Goal: Task Accomplishment & Management: Complete application form

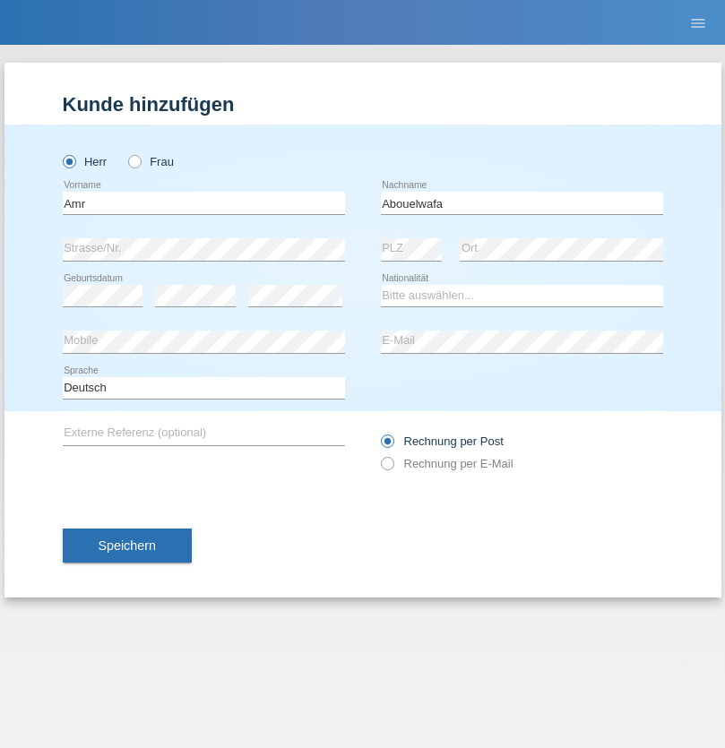
type input "Abouelwafa"
select select "CH"
radio input "true"
click at [203, 203] on input "text" at bounding box center [204, 203] width 282 height 22
type input "Amr"
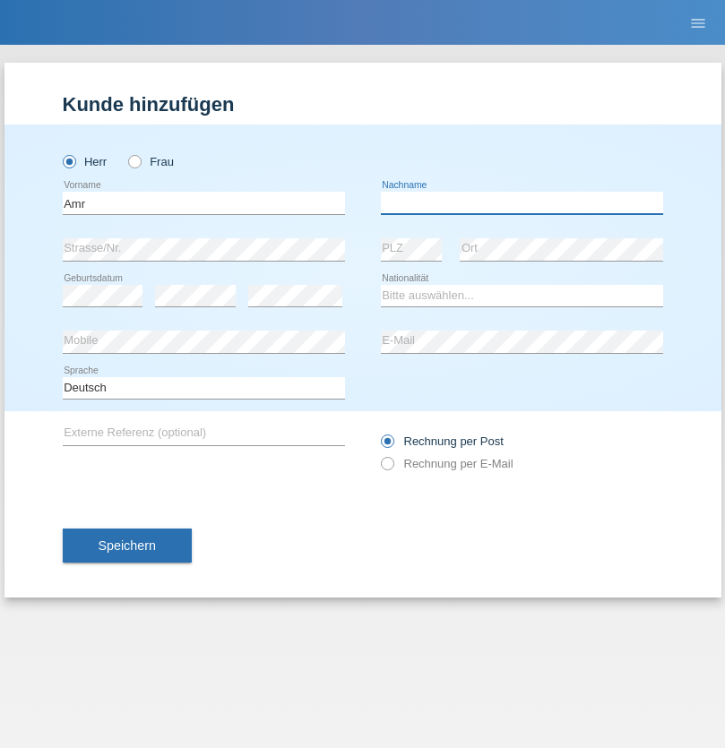
click at [522, 203] on input "text" at bounding box center [522, 203] width 282 height 22
type input "Abouelwafa"
select select "CH"
radio input "true"
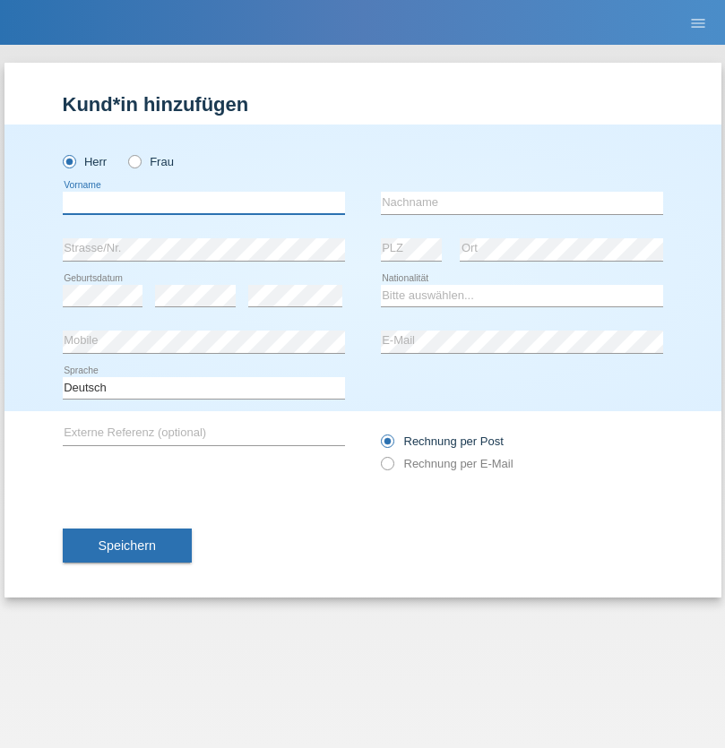
click at [203, 203] on input "text" at bounding box center [204, 203] width 282 height 22
type input "Jörg"
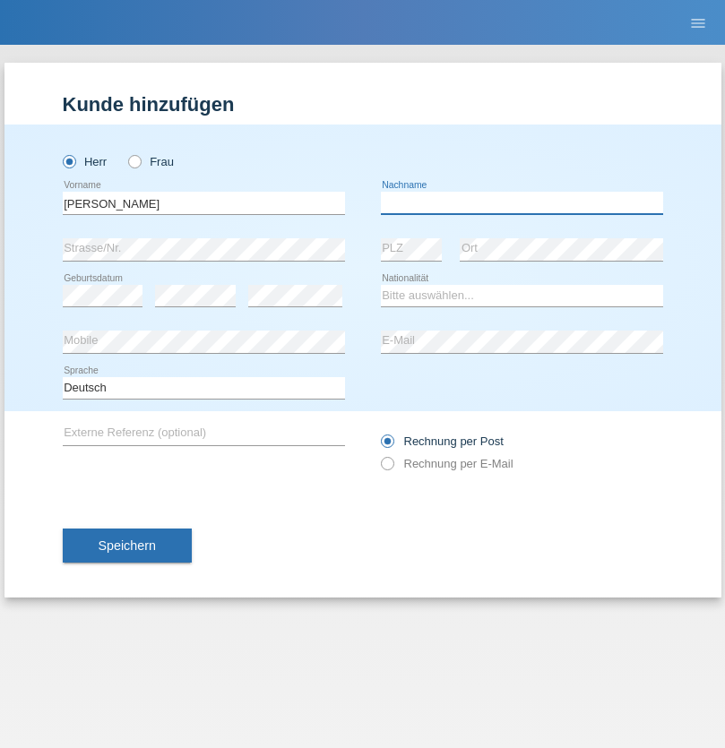
click at [522, 203] on input "text" at bounding box center [522, 203] width 282 height 22
type input "Traksel"
select select "DE"
select select "C"
select select "01"
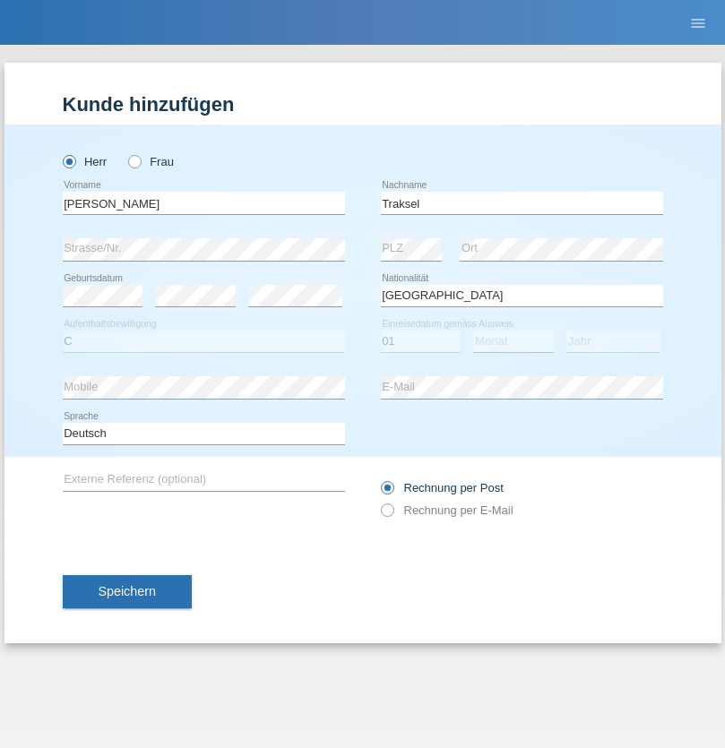
select select "07"
select select "2008"
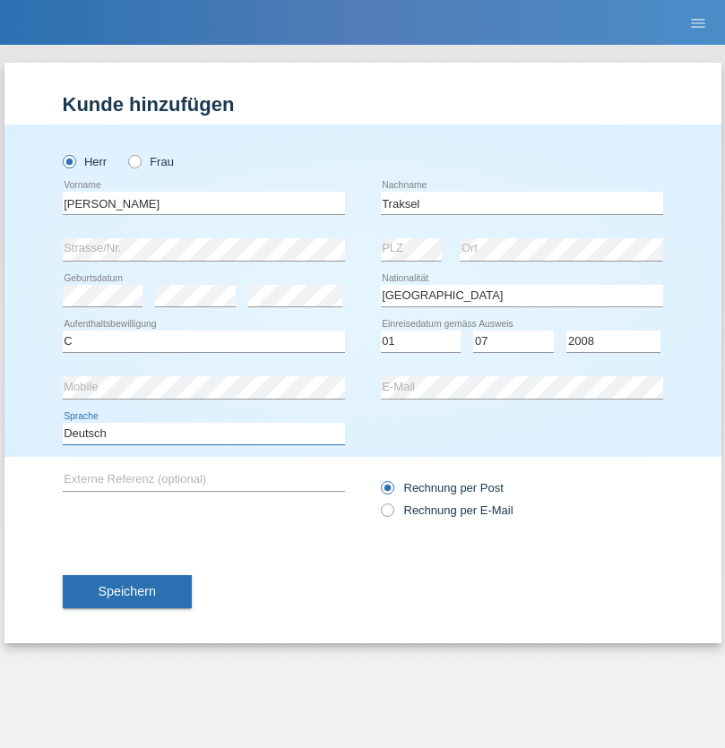
select select "en"
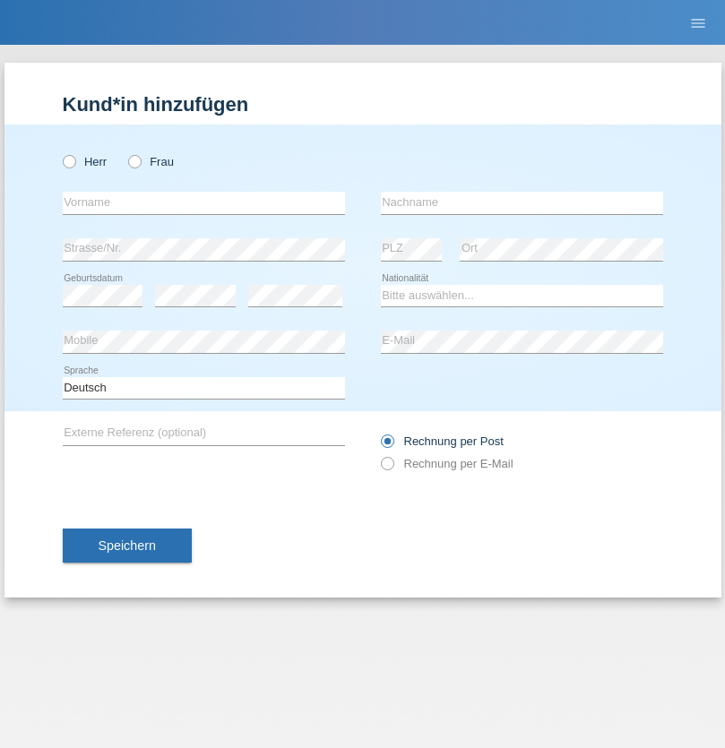
radio input "true"
select select "RS"
select select "C"
select select "08"
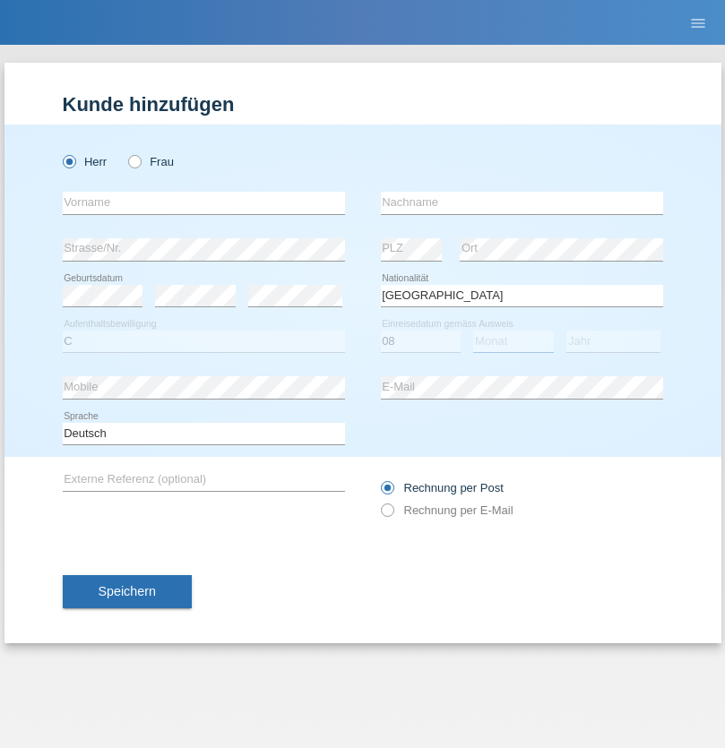
select select "10"
select select "2006"
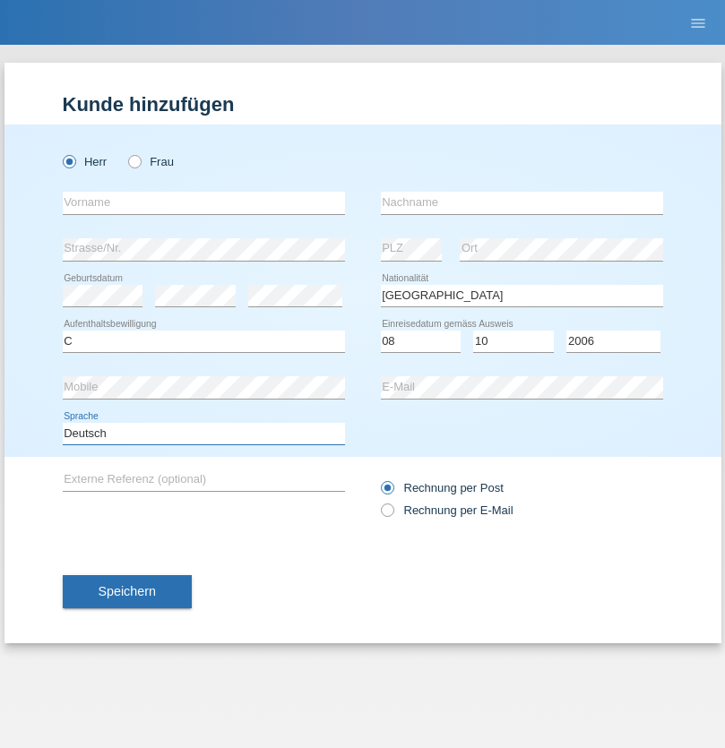
select select "en"
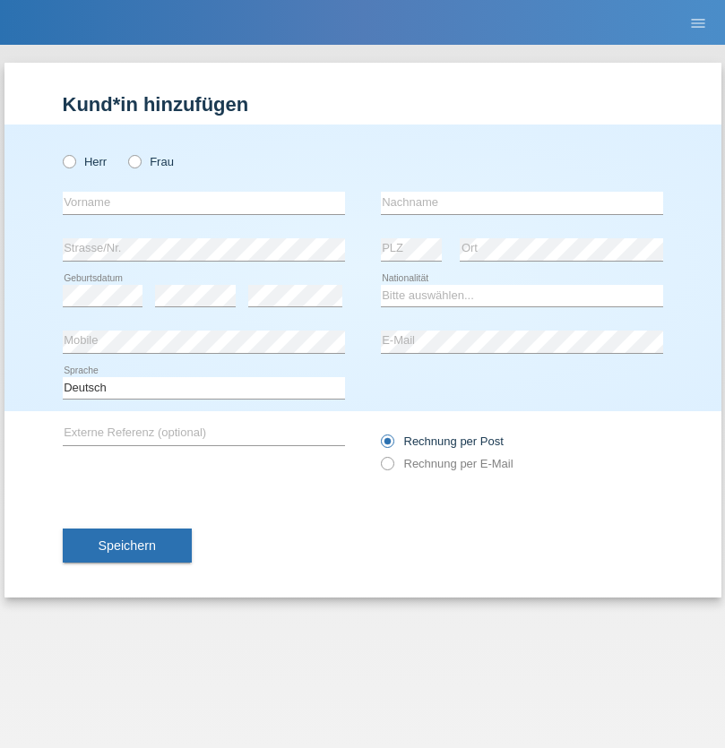
radio input "true"
click at [203, 203] on input "text" at bounding box center [204, 203] width 282 height 22
type input "Sladjan"
click at [522, 203] on input "text" at bounding box center [522, 203] width 282 height 22
type input "Pejic"
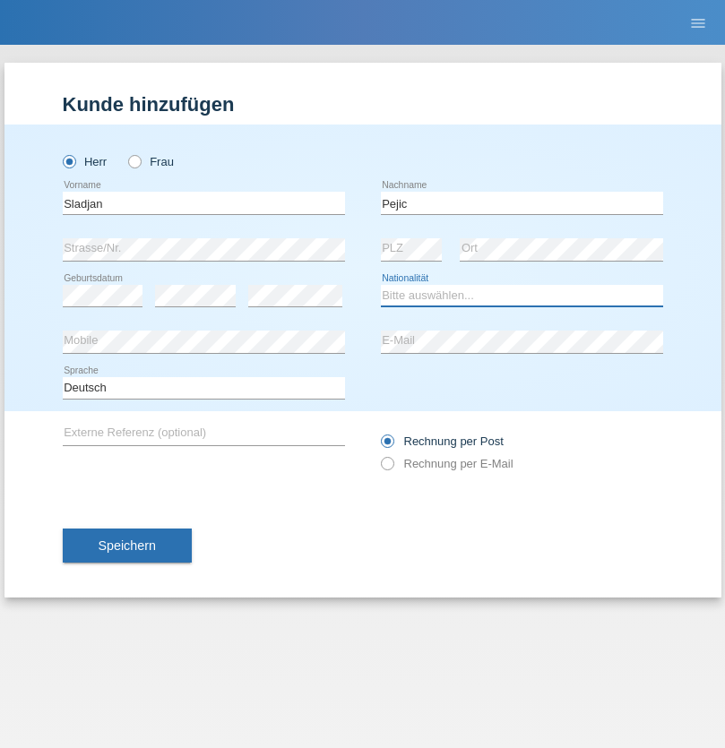
select select "CH"
radio input "true"
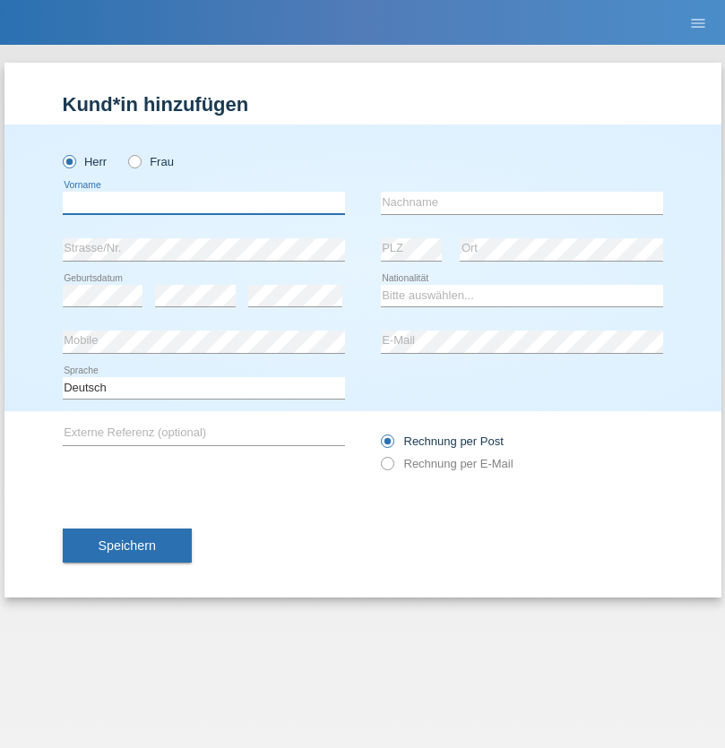
click at [203, 203] on input "text" at bounding box center [204, 203] width 282 height 22
type input "Mohammad Qais"
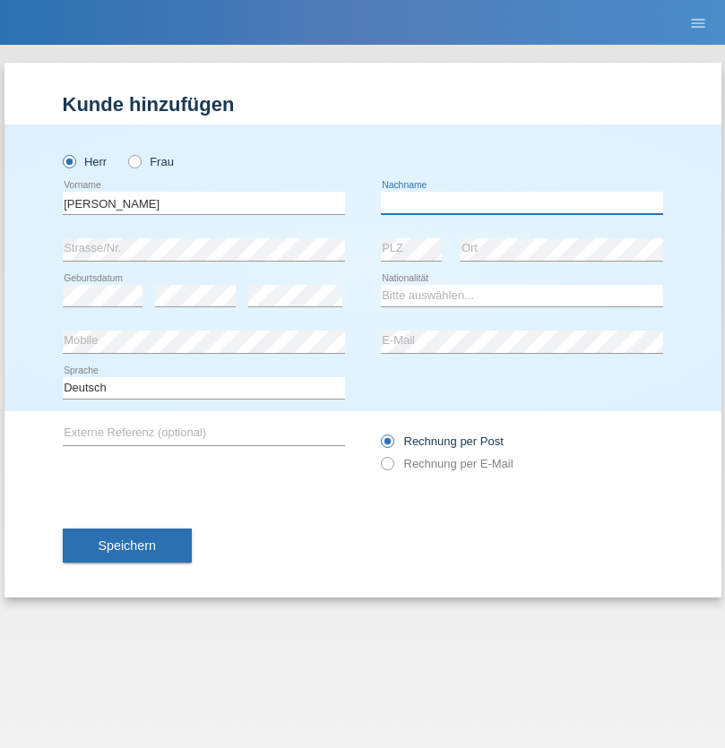
click at [522, 203] on input "text" at bounding box center [522, 203] width 282 height 22
type input "Nemani"
select select "AF"
select select "C"
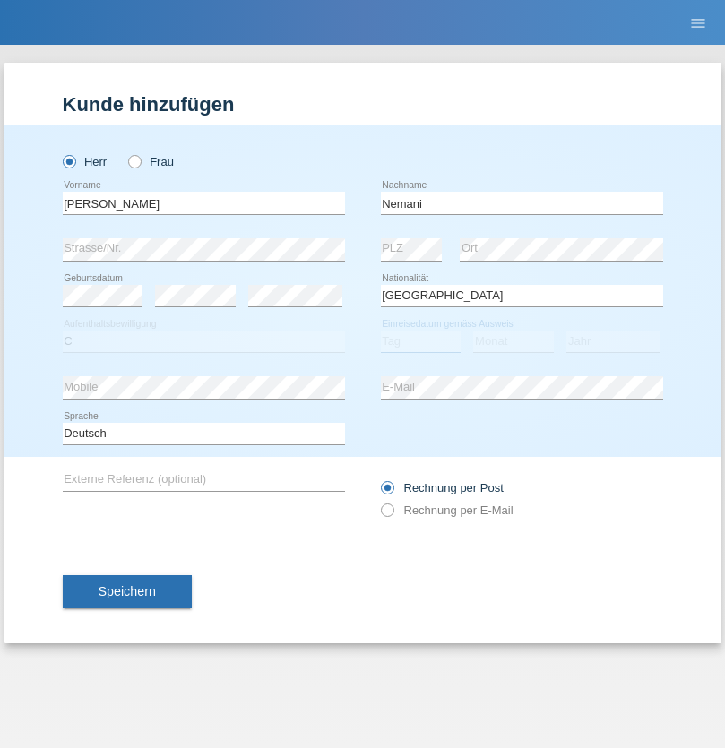
select select "02"
select select "01"
select select "2021"
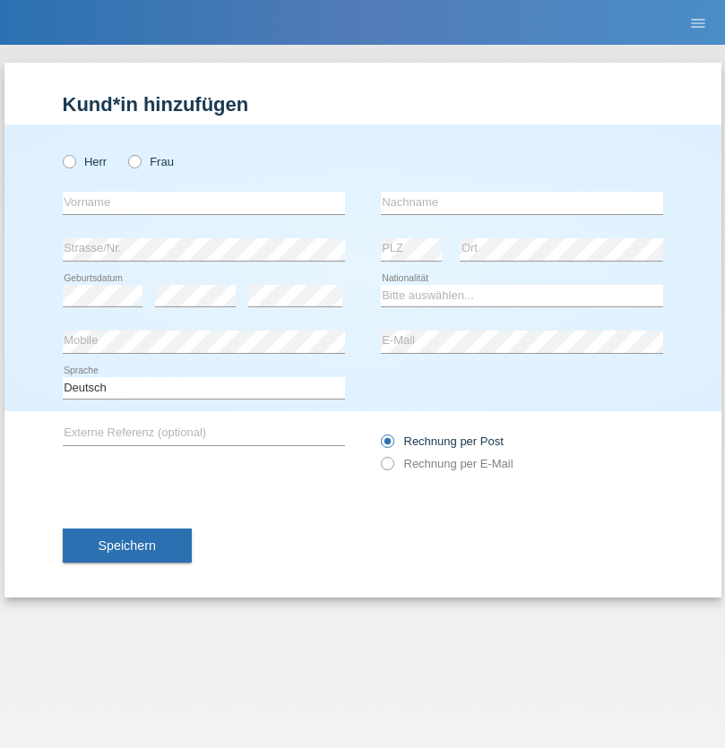
radio input "true"
